Goal: Communication & Community: Participate in discussion

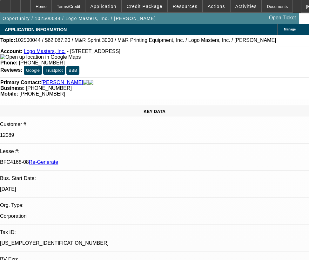
select select "3"
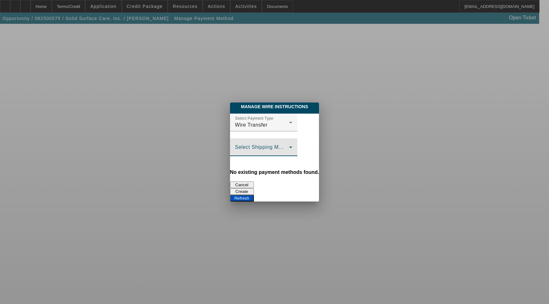
click at [258, 148] on span at bounding box center [262, 150] width 54 height 8
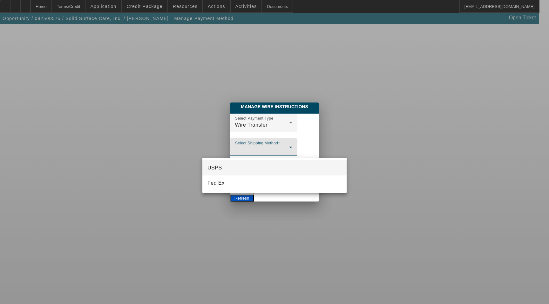
click at [254, 125] on div at bounding box center [274, 152] width 549 height 304
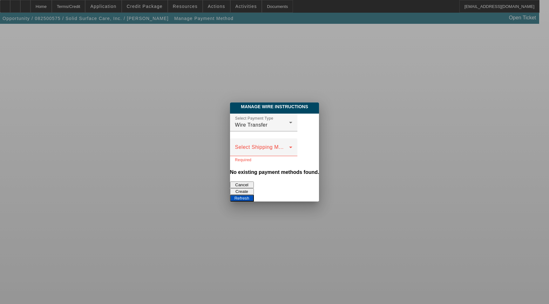
click at [254, 195] on button "Refresh" at bounding box center [242, 198] width 24 height 7
click at [254, 188] on button "Create" at bounding box center [242, 191] width 24 height 7
click at [254, 195] on button "Refresh" at bounding box center [242, 198] width 24 height 7
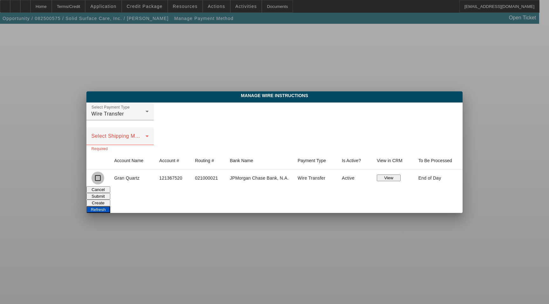
click at [99, 177] on input "checkbox" at bounding box center [97, 178] width 13 height 13
checkbox input "true"
drag, startPoint x: 425, startPoint y: 198, endPoint x: 261, endPoint y: 213, distance: 164.9
click at [261, 214] on div "Manage Wire Instructions Select Payment Type Wire Transfer Select Shipping Meth…" at bounding box center [274, 152] width 549 height 304
click at [110, 197] on button "Submit" at bounding box center [98, 196] width 24 height 7
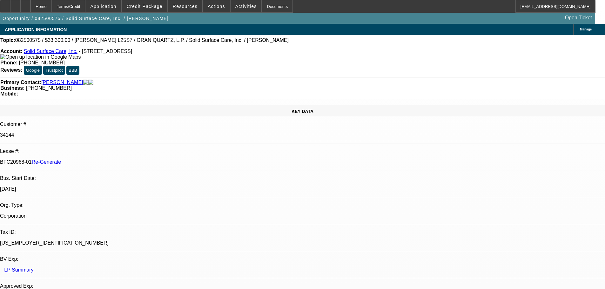
select select "3"
select select "0"
select select "2"
select select "0"
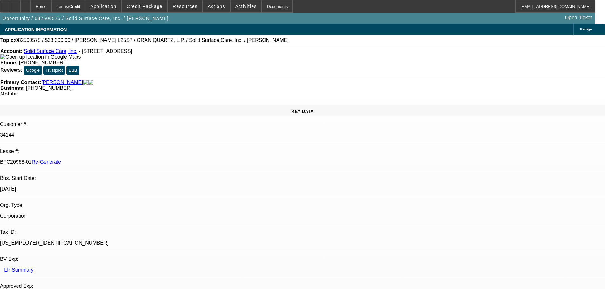
select select "6"
click at [189, 8] on span "Resources" at bounding box center [185, 6] width 25 height 5
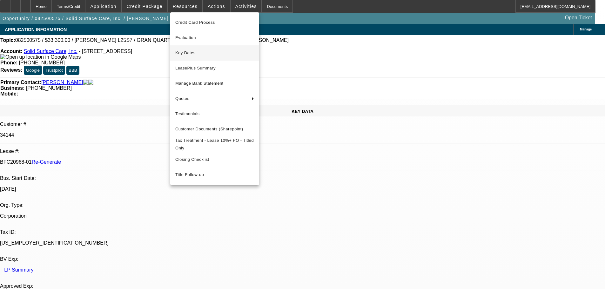
click at [198, 49] on span "Key Dates" at bounding box center [214, 53] width 79 height 8
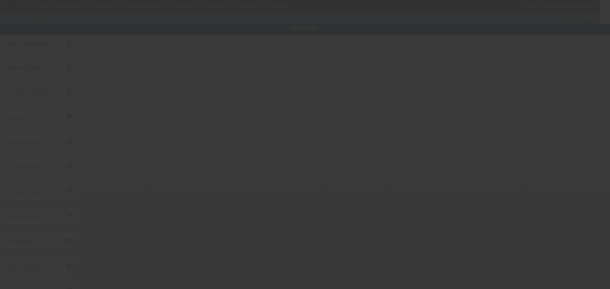
type input "8/21/2025"
type input "8/27/2025"
type input "9/3/2025"
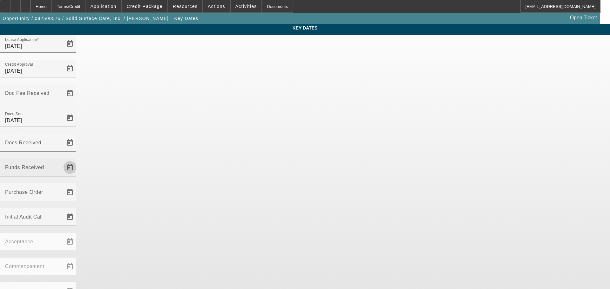
click at [77, 160] on span "Open calendar" at bounding box center [69, 167] width 15 height 15
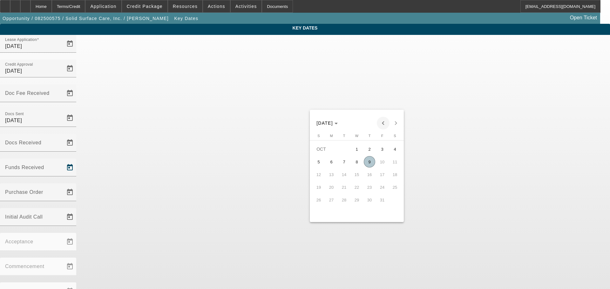
click at [383, 123] on span "Previous month" at bounding box center [383, 123] width 13 height 13
click at [373, 203] on span "25" at bounding box center [369, 199] width 11 height 11
type input "9/25/2025"
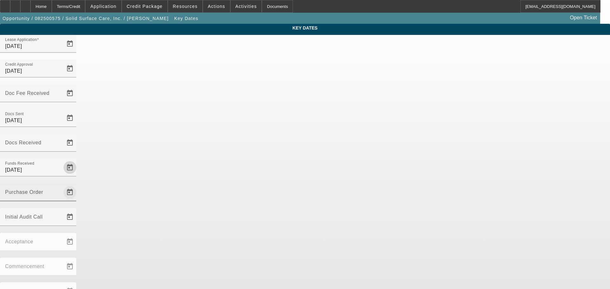
click at [77, 185] on span "Open calendar" at bounding box center [69, 192] width 15 height 15
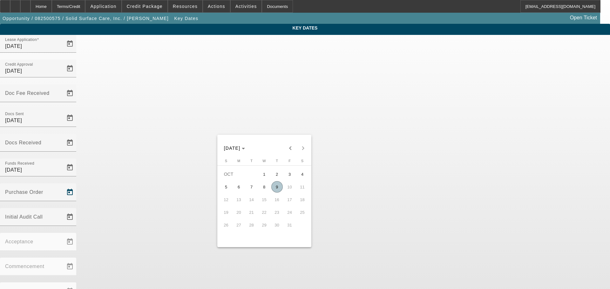
drag, startPoint x: 279, startPoint y: 188, endPoint x: 340, endPoint y: 111, distance: 98.1
click at [279, 186] on span "9" at bounding box center [276, 186] width 11 height 11
type input "10/9/2025"
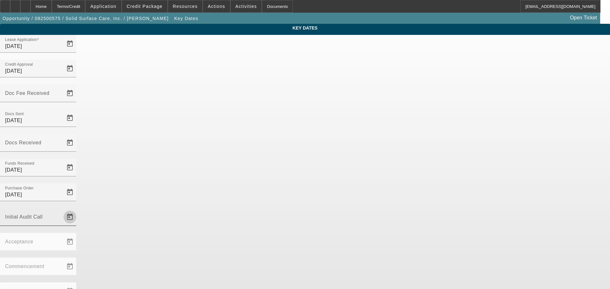
click at [77, 210] on span "Open calendar" at bounding box center [69, 217] width 15 height 15
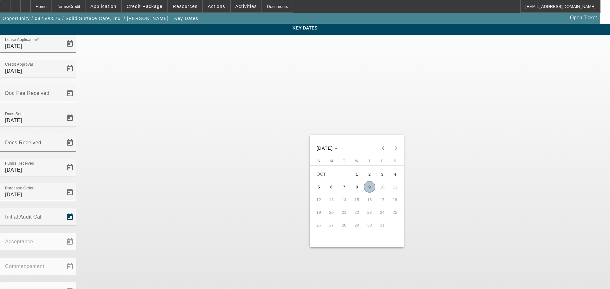
click at [368, 190] on span "9" at bounding box center [369, 186] width 11 height 11
type input "10/9/2025"
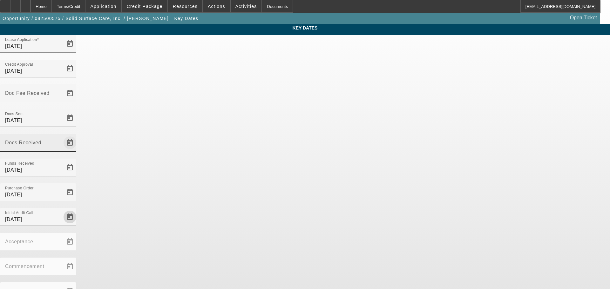
click at [77, 135] on span "Open calendar" at bounding box center [69, 142] width 15 height 15
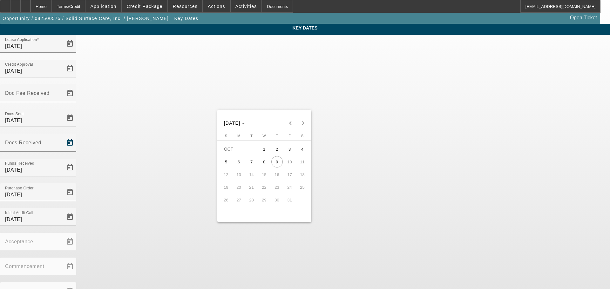
drag, startPoint x: 289, startPoint y: 125, endPoint x: 283, endPoint y: 128, distance: 6.8
click at [289, 125] on span "Previous month" at bounding box center [290, 123] width 13 height 13
click at [239, 177] on span "8" at bounding box center [238, 174] width 11 height 11
type input "9/8/2025"
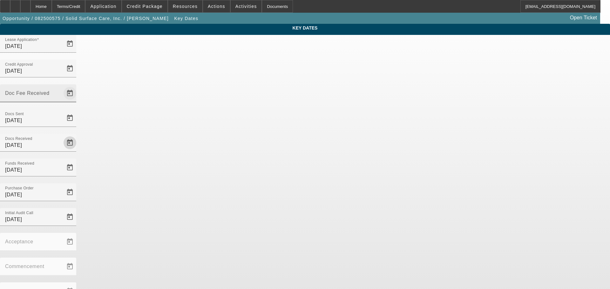
click at [77, 86] on span "Open calendar" at bounding box center [69, 93] width 15 height 15
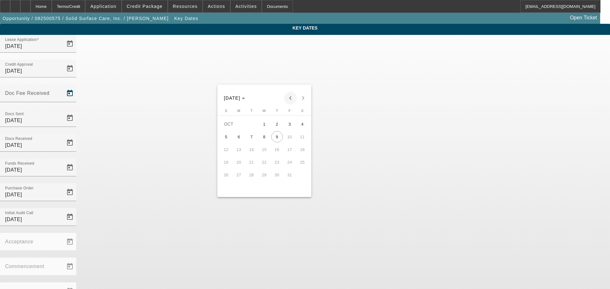
click at [292, 99] on span "Previous month" at bounding box center [290, 98] width 13 height 13
click at [289, 178] on span "26" at bounding box center [289, 174] width 11 height 11
type input "9/26/2025"
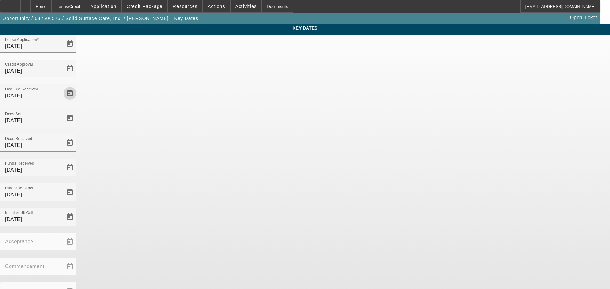
drag, startPoint x: 462, startPoint y: 144, endPoint x: 378, endPoint y: 169, distance: 88.1
click at [462, 144] on div "Key Dates Lease Application 8/21/2025 Credit Approval 8/27/2025 Doc Fee Receive…" at bounding box center [305, 209] width 610 height 371
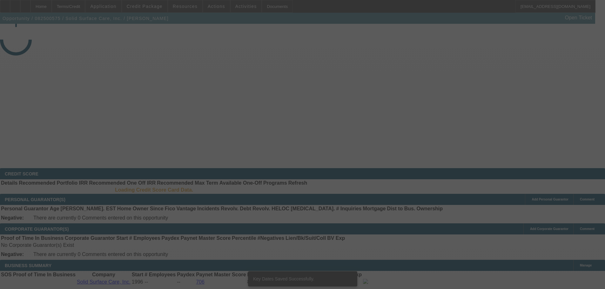
select select "3"
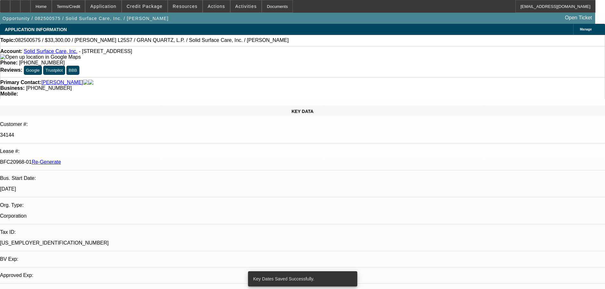
select select "0"
select select "2"
select select "0"
select select "6"
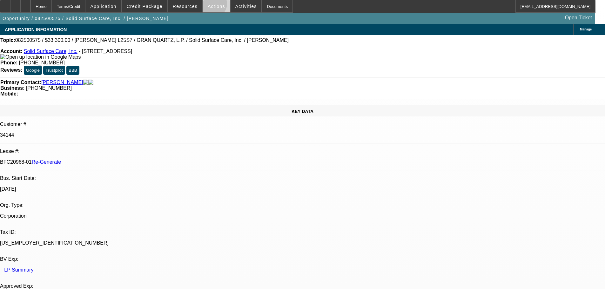
click at [210, 5] on span "Actions" at bounding box center [216, 6] width 17 height 5
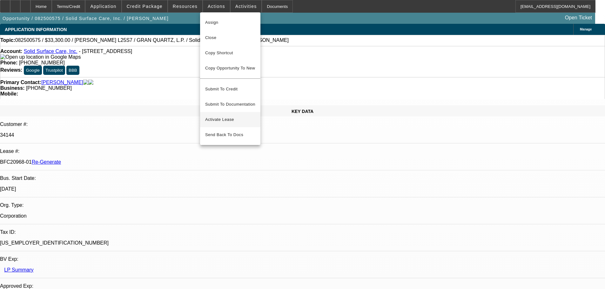
click at [222, 116] on span "Activate Lease" at bounding box center [230, 120] width 50 height 8
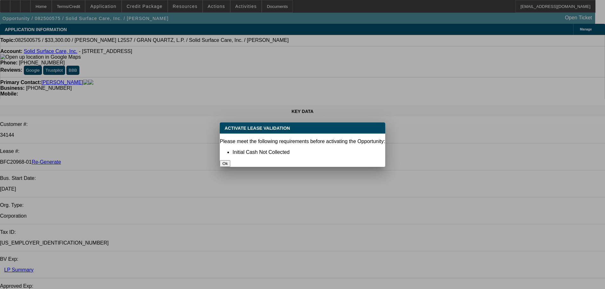
drag, startPoint x: 320, startPoint y: 158, endPoint x: 308, endPoint y: 138, distance: 23.8
click at [230, 160] on button "Ok" at bounding box center [225, 163] width 10 height 7
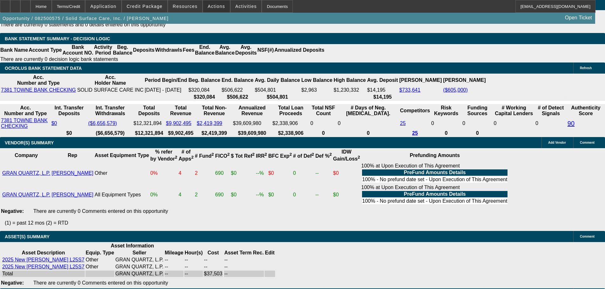
scroll to position [1207, 0]
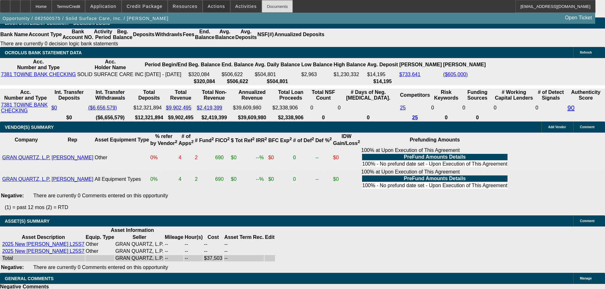
click at [273, 8] on div "Documents" at bounding box center [277, 6] width 31 height 13
click at [209, 7] on span "Actions" at bounding box center [216, 6] width 17 height 5
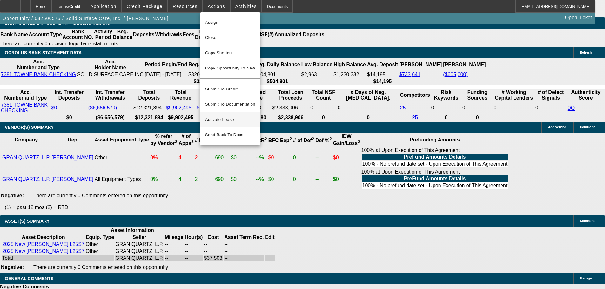
click at [225, 116] on span "Activate Lease" at bounding box center [230, 120] width 50 height 8
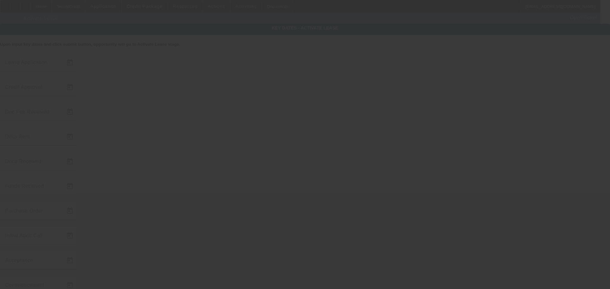
type input "8/21/2025"
type input "8/27/2025"
type input "9/26/2025"
type input "9/3/2025"
type input "9/8/2025"
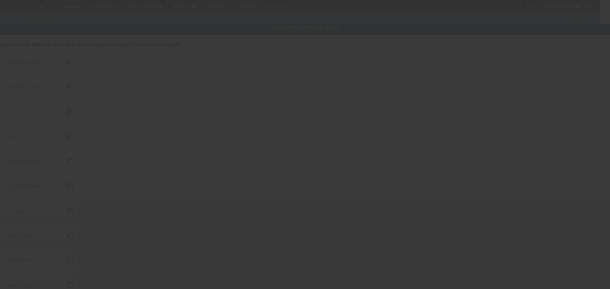
type input "9/25/2025"
type input "10/9/2025"
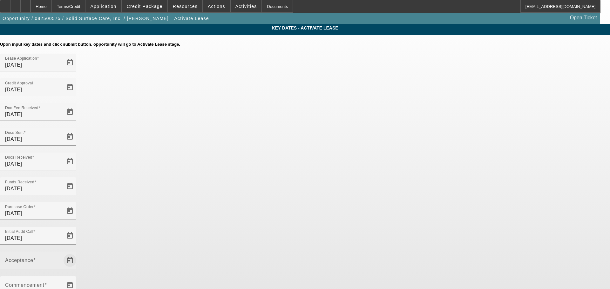
click at [77, 253] on span "Open calendar" at bounding box center [69, 260] width 15 height 15
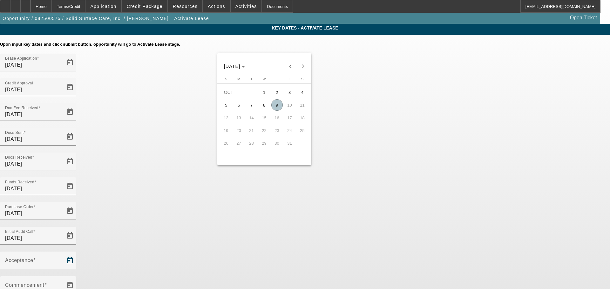
click at [273, 105] on span "9" at bounding box center [276, 104] width 11 height 11
type input "10/9/2025"
type input "11/1/2025"
type input "12/1/2025"
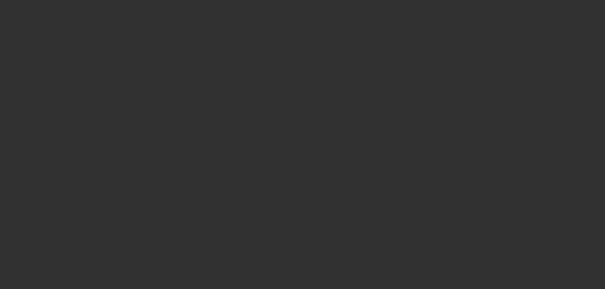
select select "4"
select select "0"
select select "2"
select select "0"
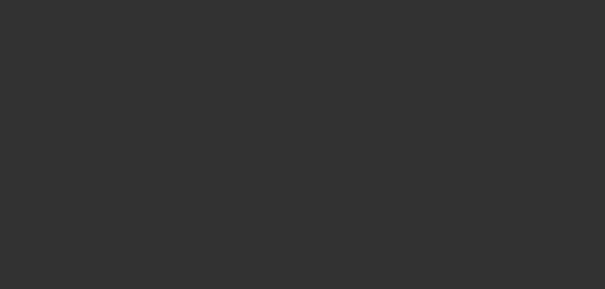
select select "6"
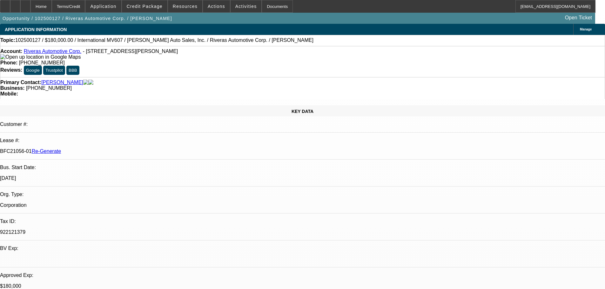
select select "3"
select select "0"
select select "2"
select select "0"
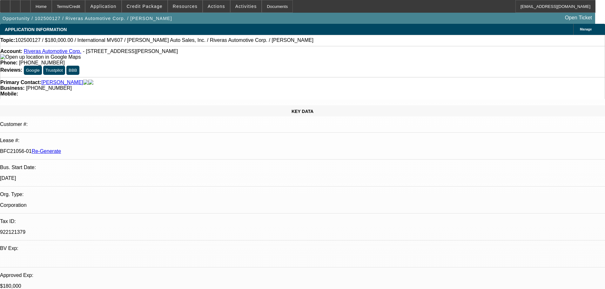
select select "6"
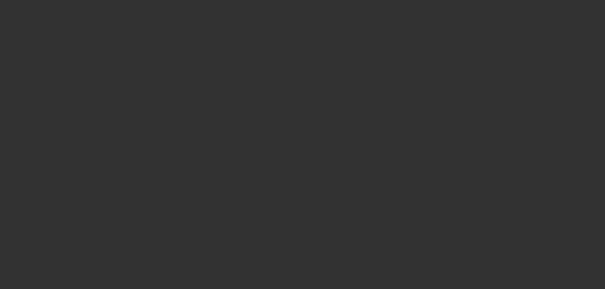
select select "3"
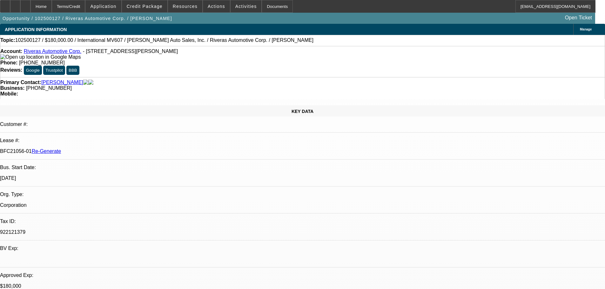
select select "0"
select select "2"
select select "0"
select select "6"
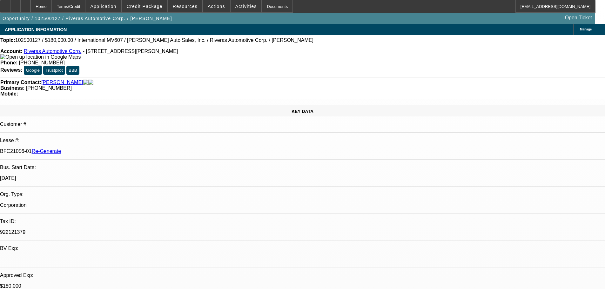
drag, startPoint x: 467, startPoint y: 240, endPoint x: 485, endPoint y: 257, distance: 25.0
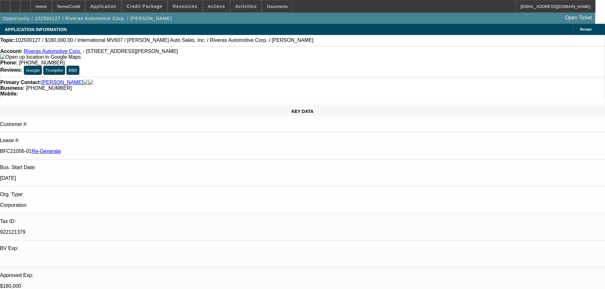
drag, startPoint x: 494, startPoint y: 222, endPoint x: 567, endPoint y: 228, distance: 72.3
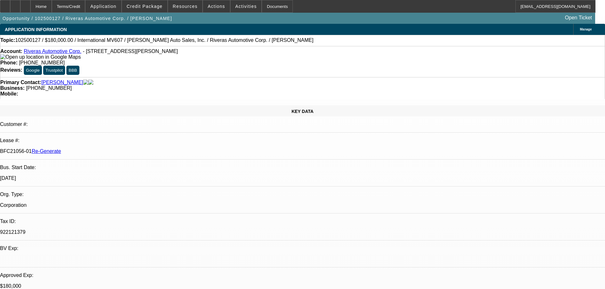
drag, startPoint x: 432, startPoint y: 235, endPoint x: 551, endPoint y: 237, distance: 119.1
